Goal: Navigation & Orientation: Find specific page/section

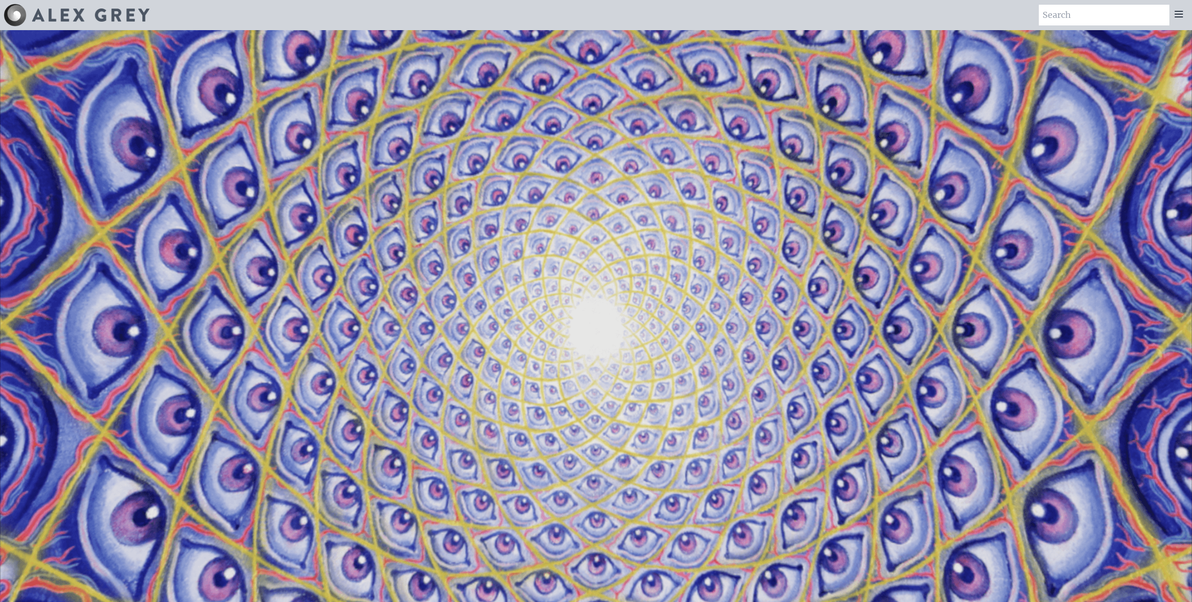
click at [1183, 16] on icon at bounding box center [1178, 13] width 11 height 11
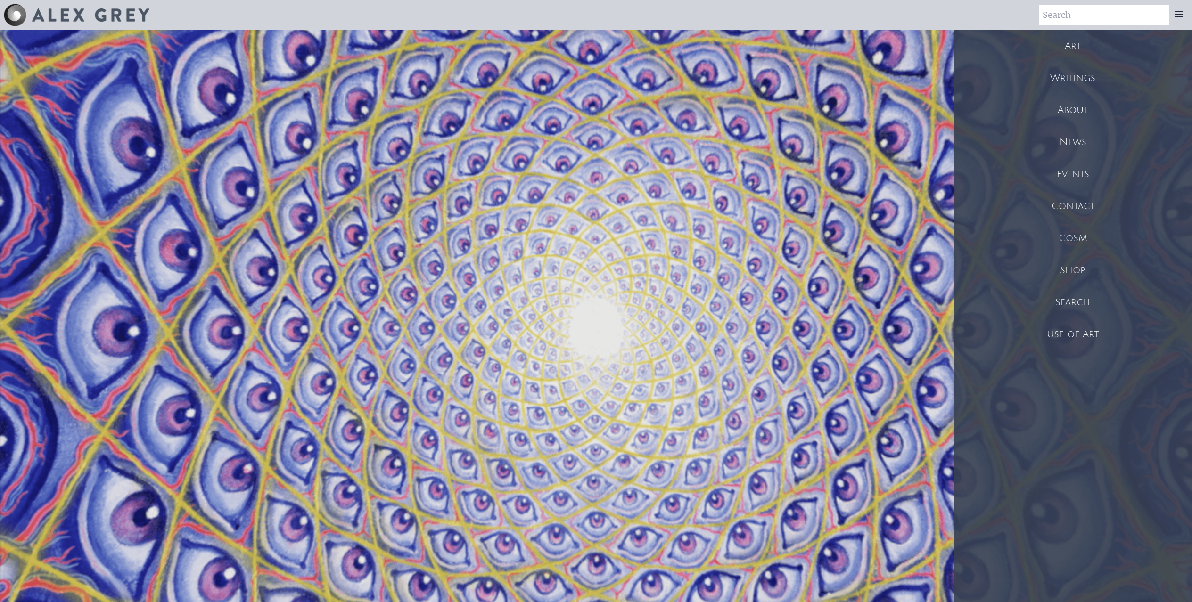
click at [1076, 273] on div "Shop" at bounding box center [1072, 270] width 238 height 32
